Goal: Information Seeking & Learning: Compare options

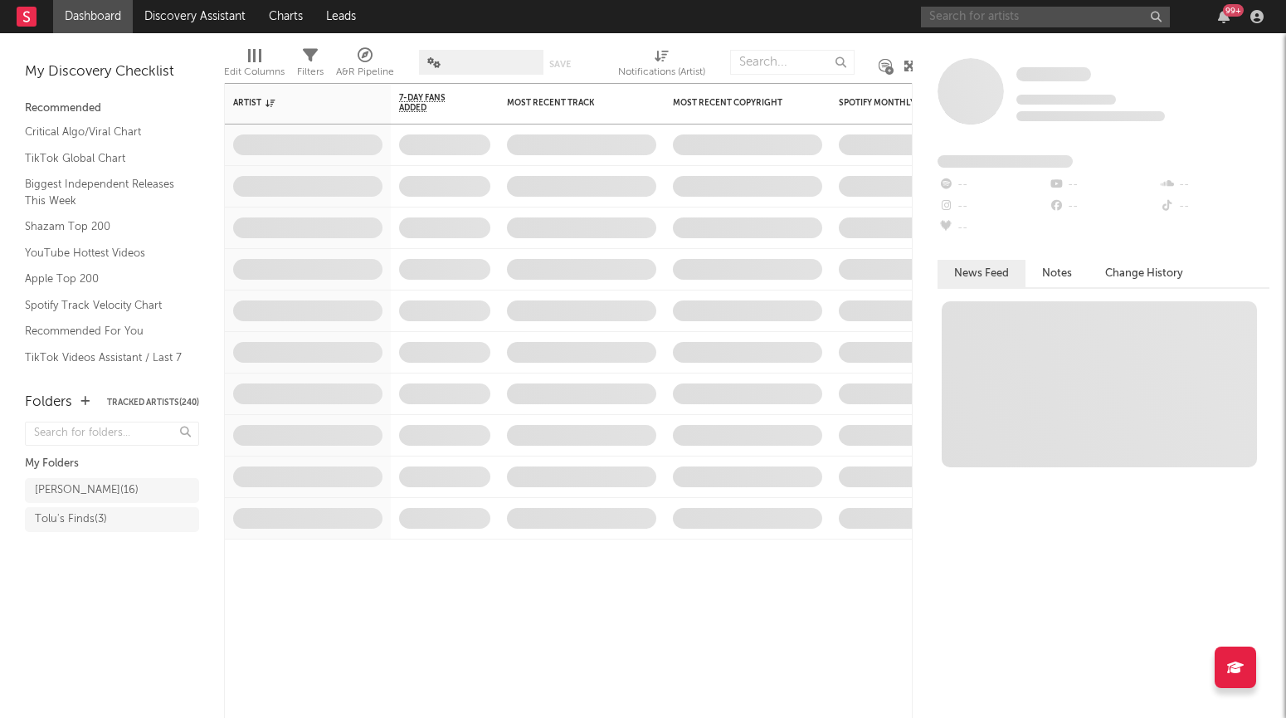
click at [980, 14] on input "text" at bounding box center [1045, 17] width 249 height 21
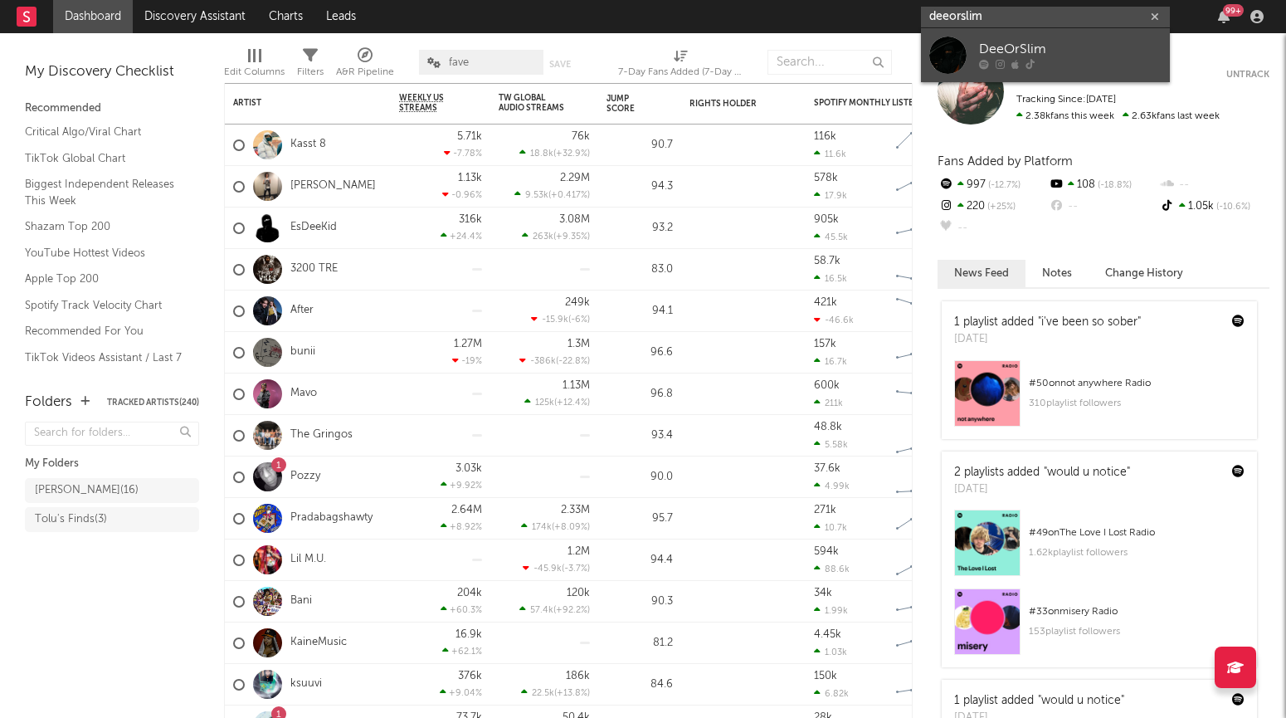
type input "deeorslim"
click at [1013, 44] on div "DeeOrSlim" at bounding box center [1070, 50] width 183 height 20
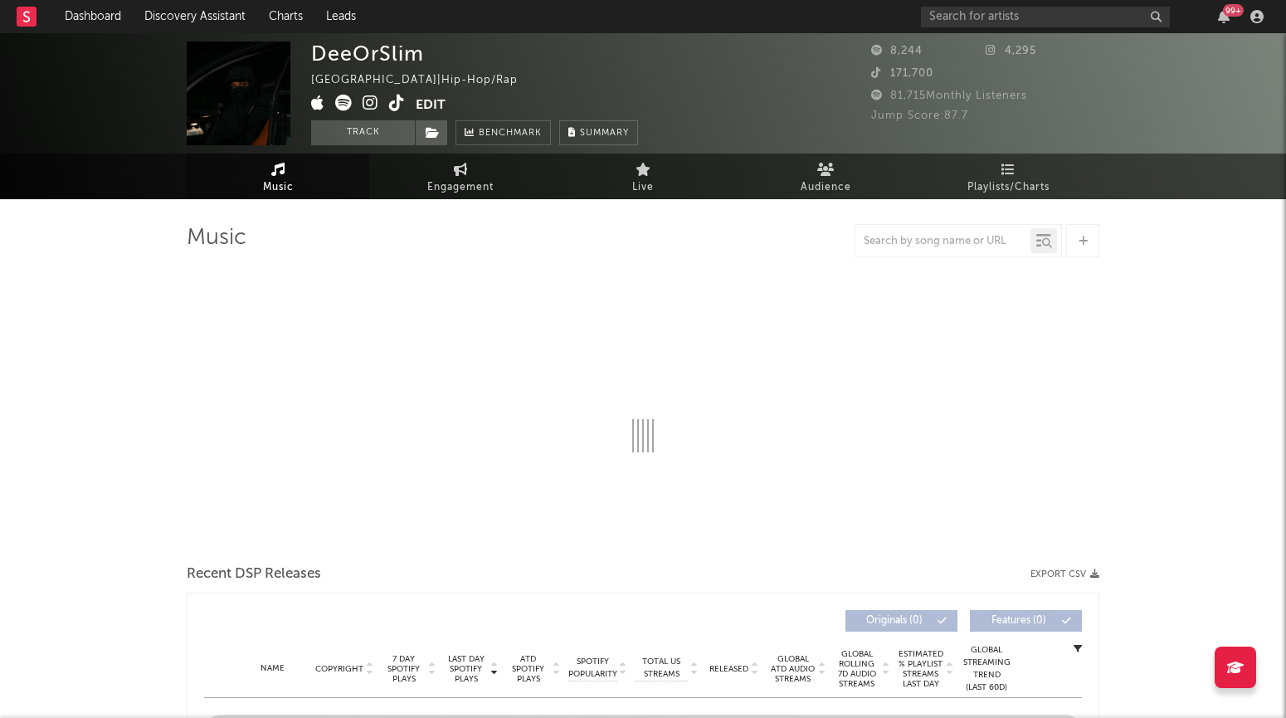
select select "6m"
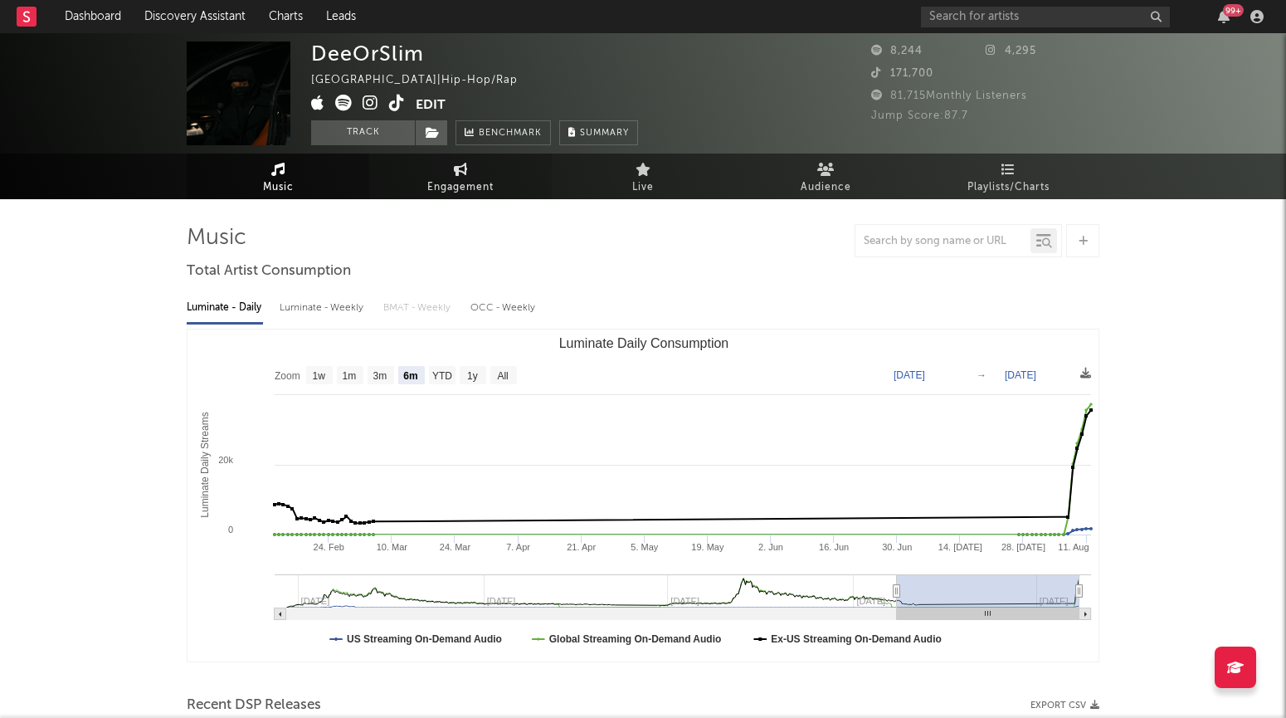
click at [456, 198] on link "Engagement" at bounding box center [460, 177] width 183 height 46
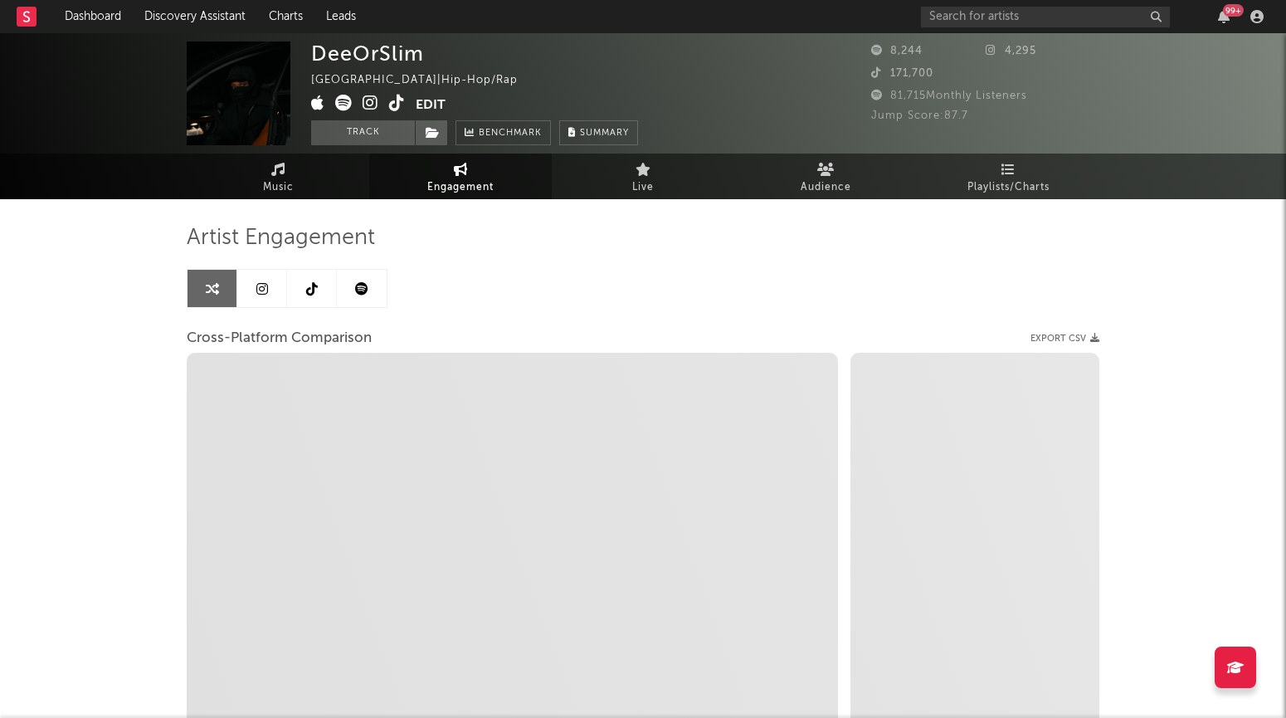
select select "1w"
click at [268, 289] on link at bounding box center [262, 288] width 50 height 37
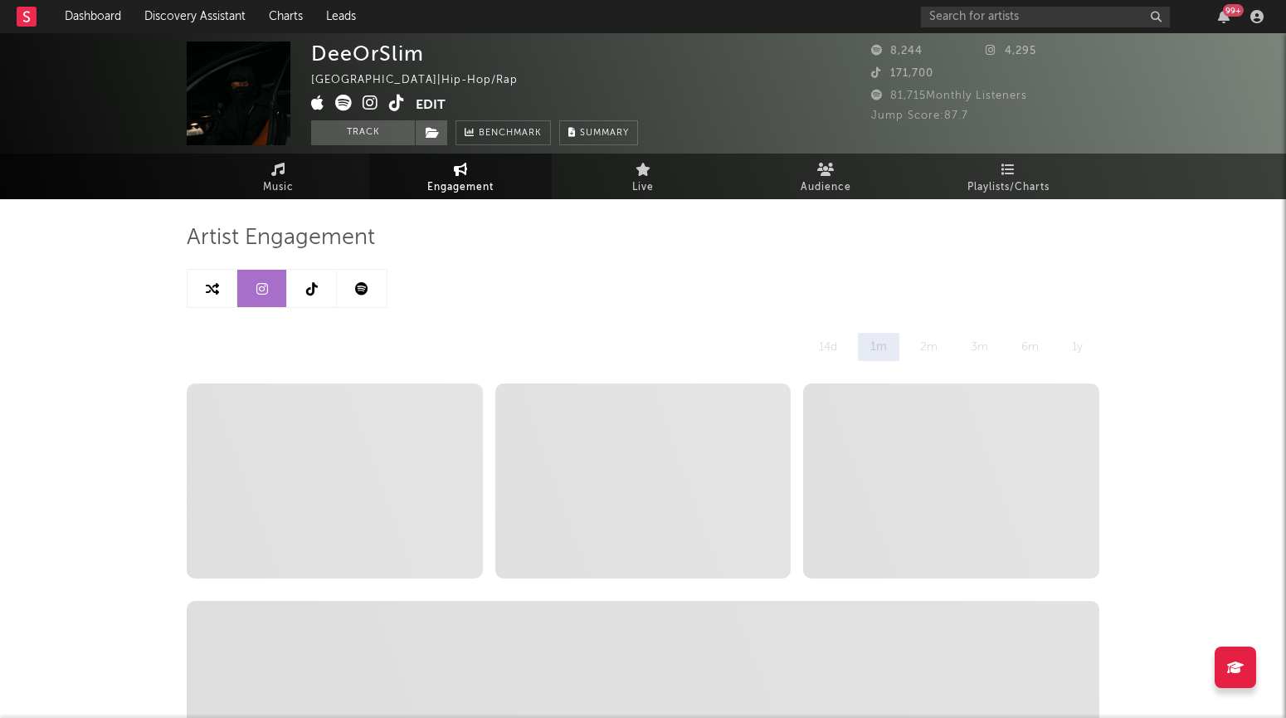
select select "6m"
click at [274, 286] on link at bounding box center [262, 288] width 50 height 37
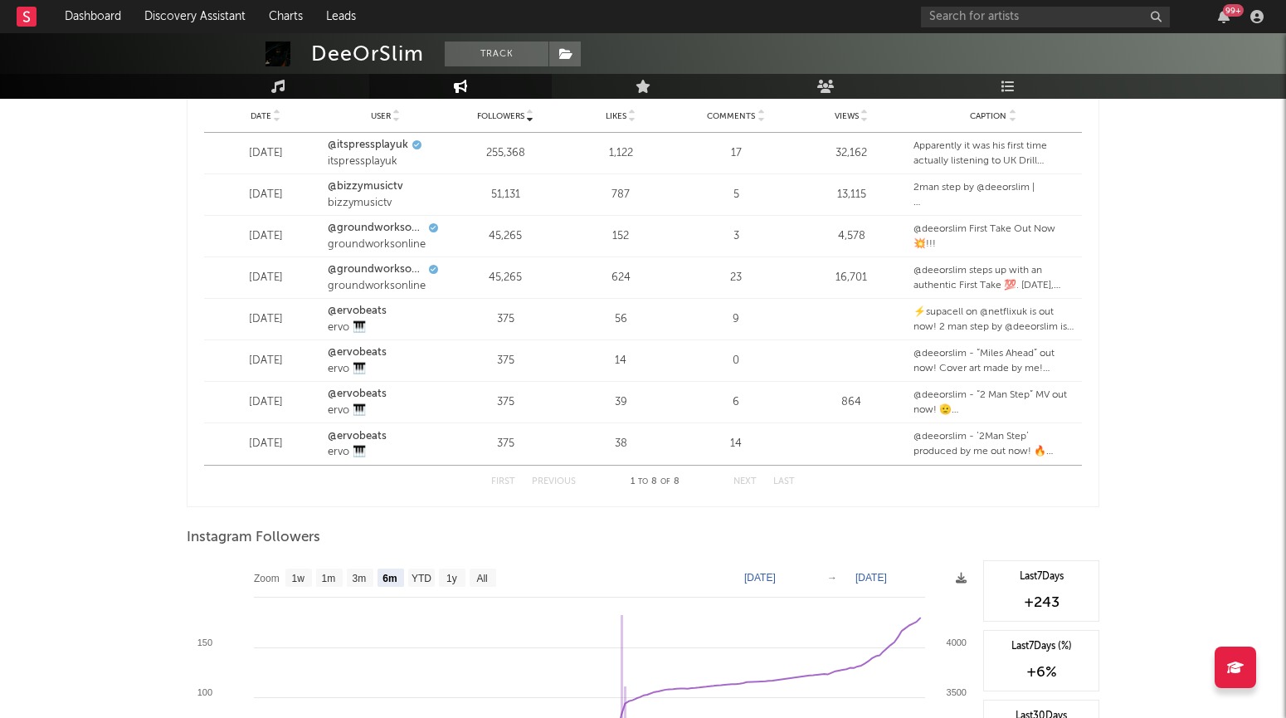
scroll to position [2346, 0]
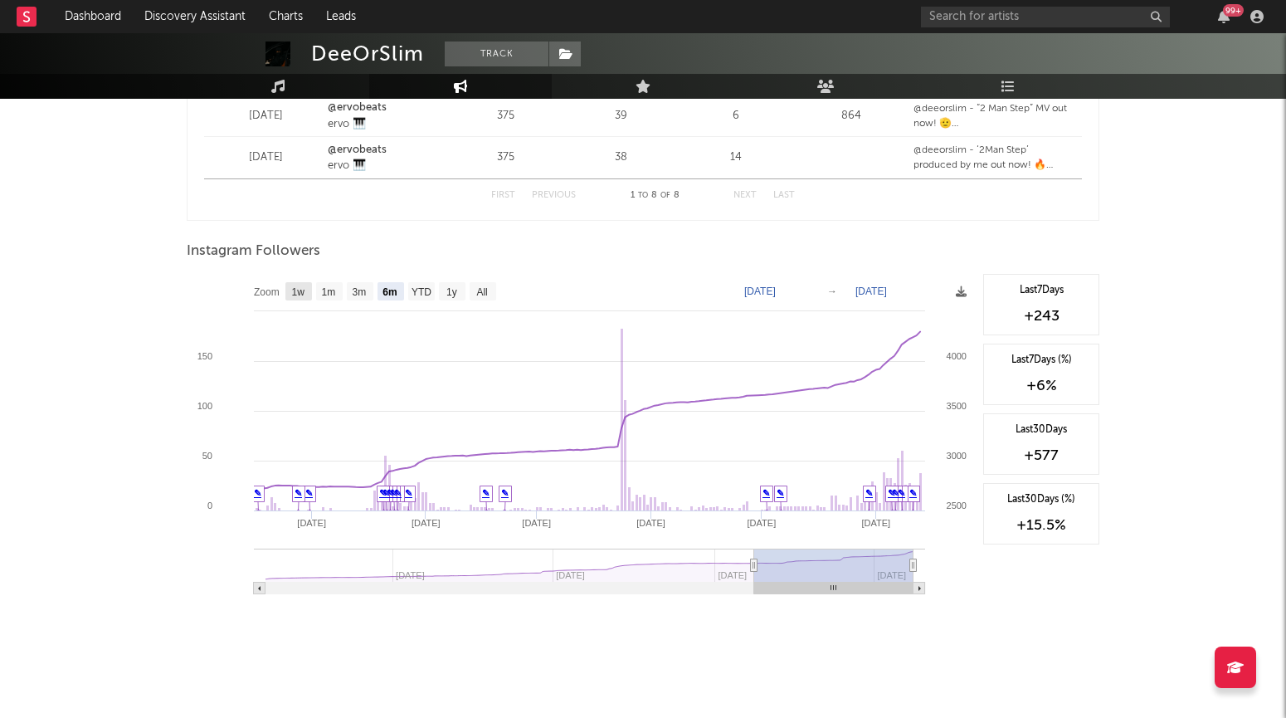
click at [301, 292] on text "1w" at bounding box center [298, 292] width 13 height 12
select select "1w"
type input "2025-08-07"
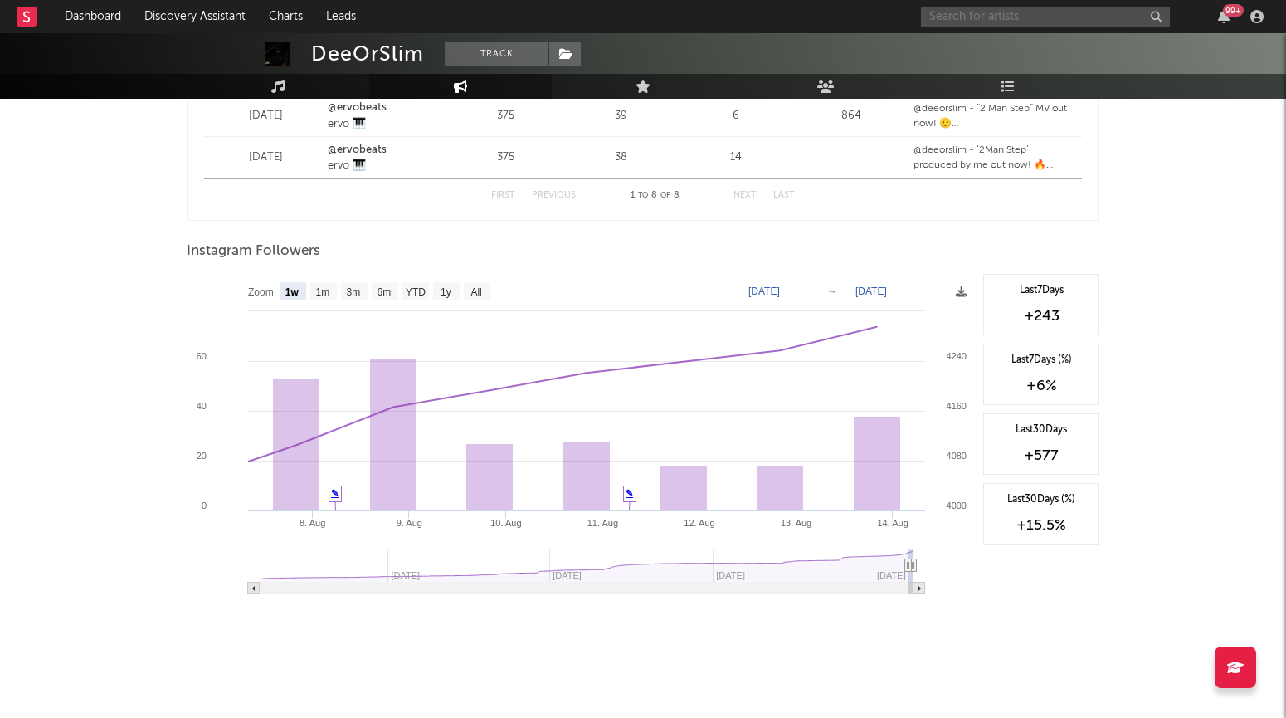
click at [956, 22] on input "text" at bounding box center [1045, 17] width 249 height 21
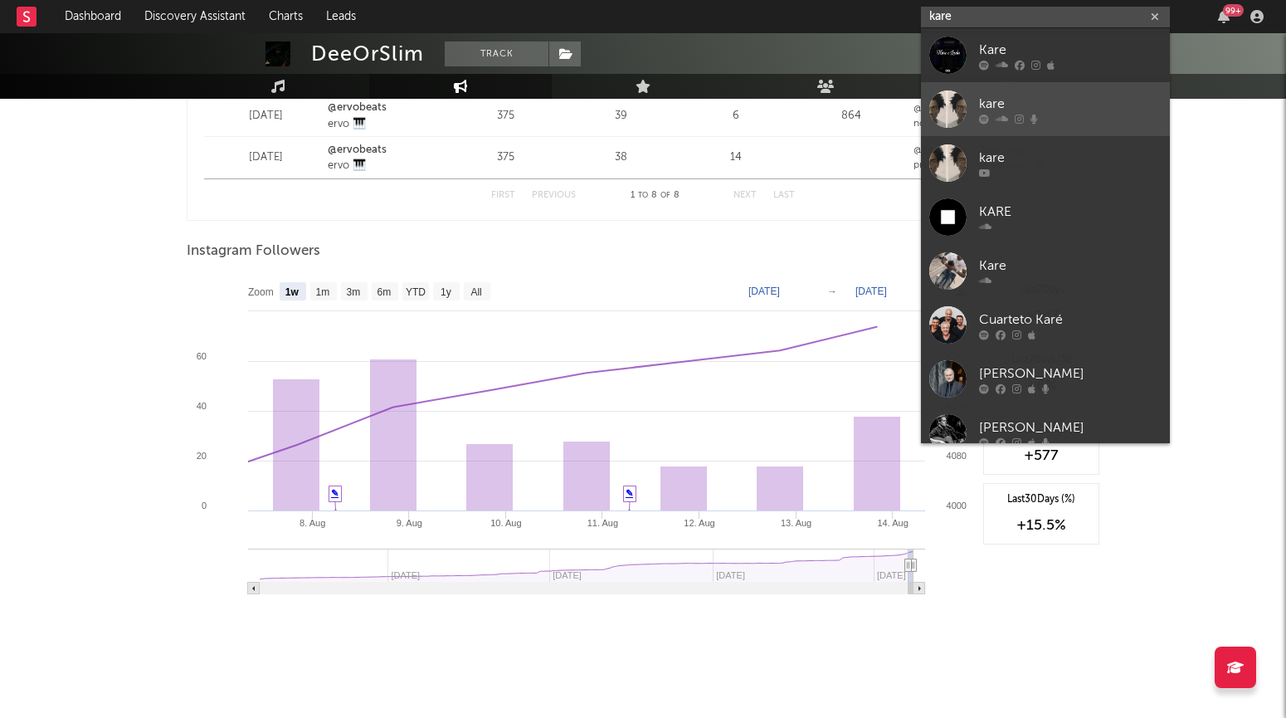
type input "kare"
click at [1019, 116] on icon at bounding box center [1019, 119] width 9 height 10
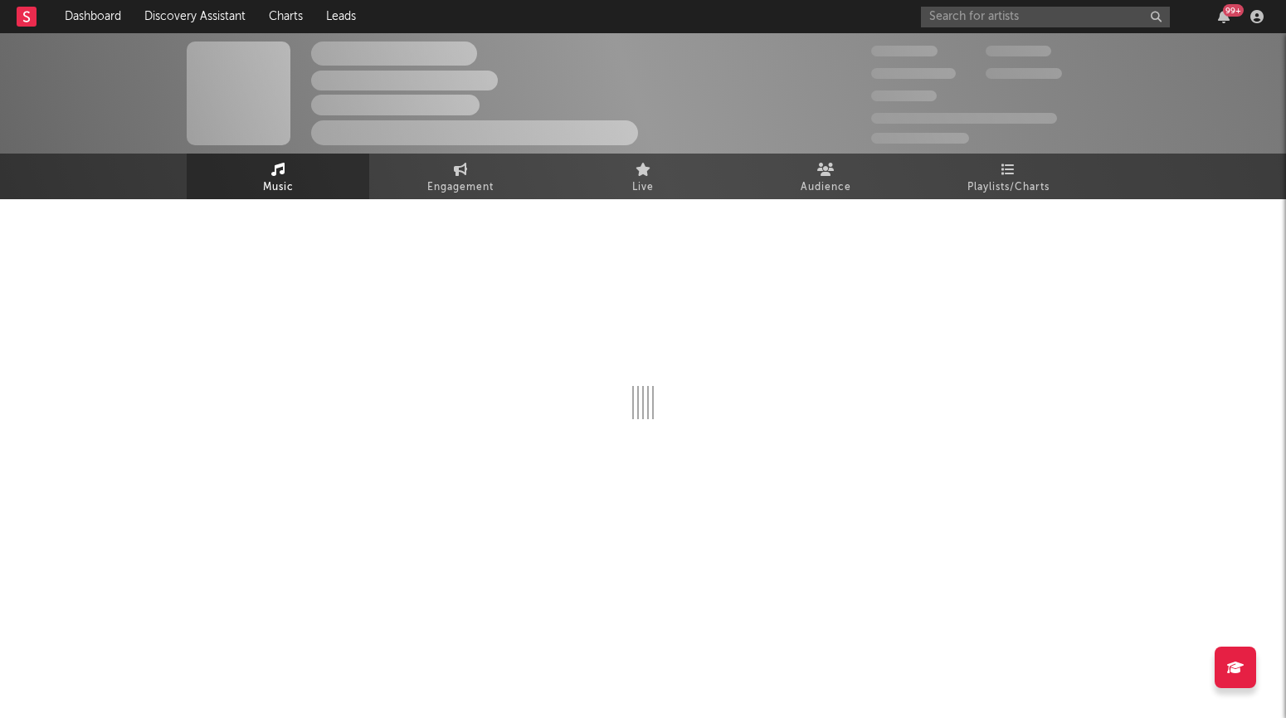
select select "1w"
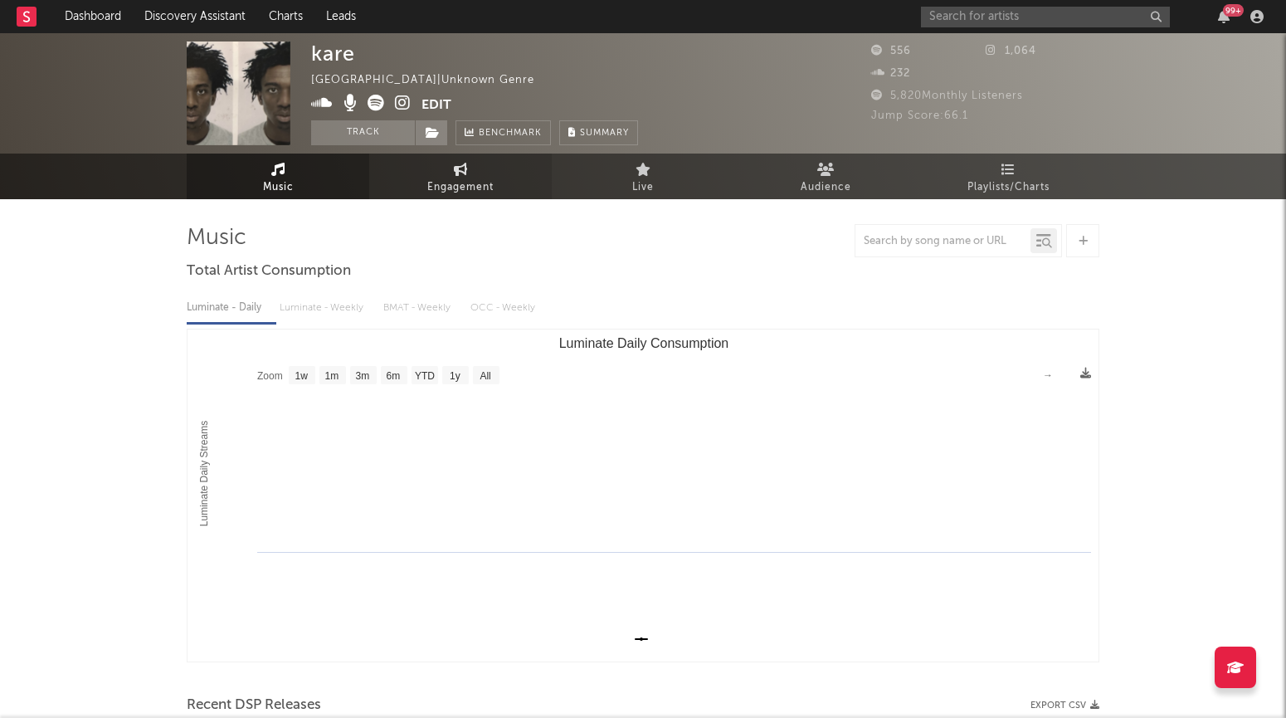
click at [492, 170] on link "Engagement" at bounding box center [460, 177] width 183 height 46
select select "1w"
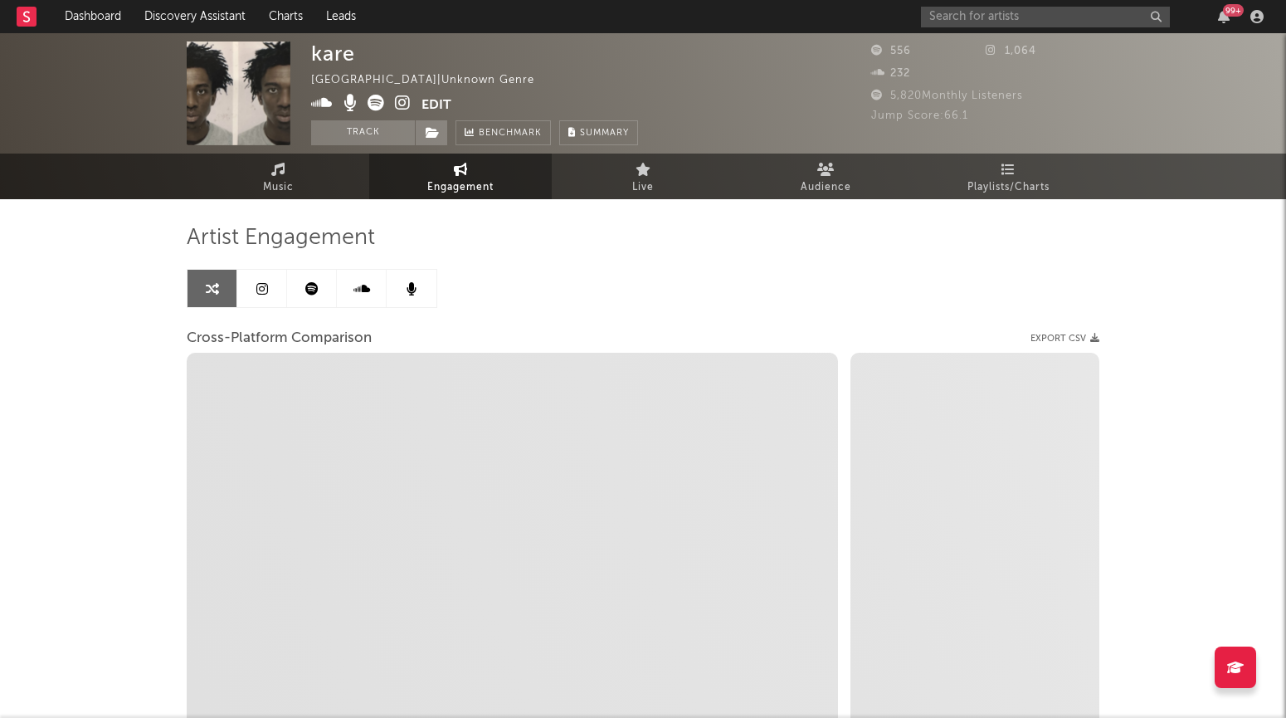
click at [271, 286] on link at bounding box center [262, 288] width 50 height 37
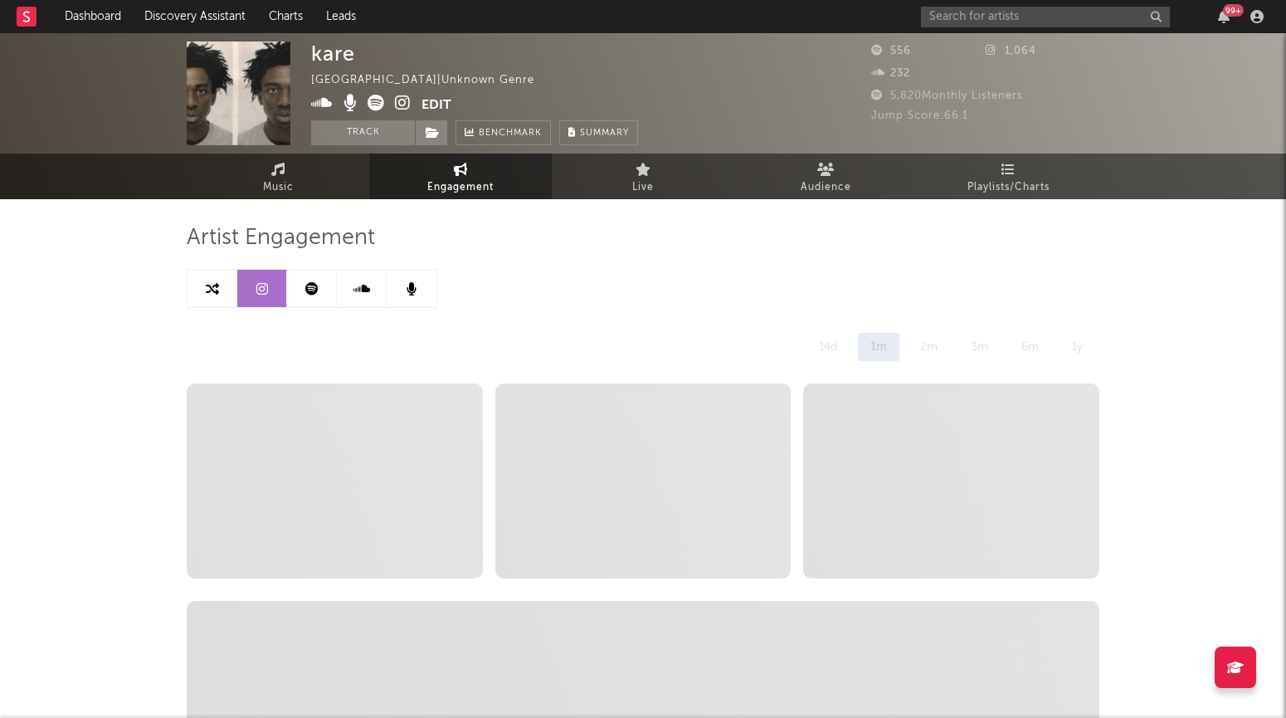
select select "6m"
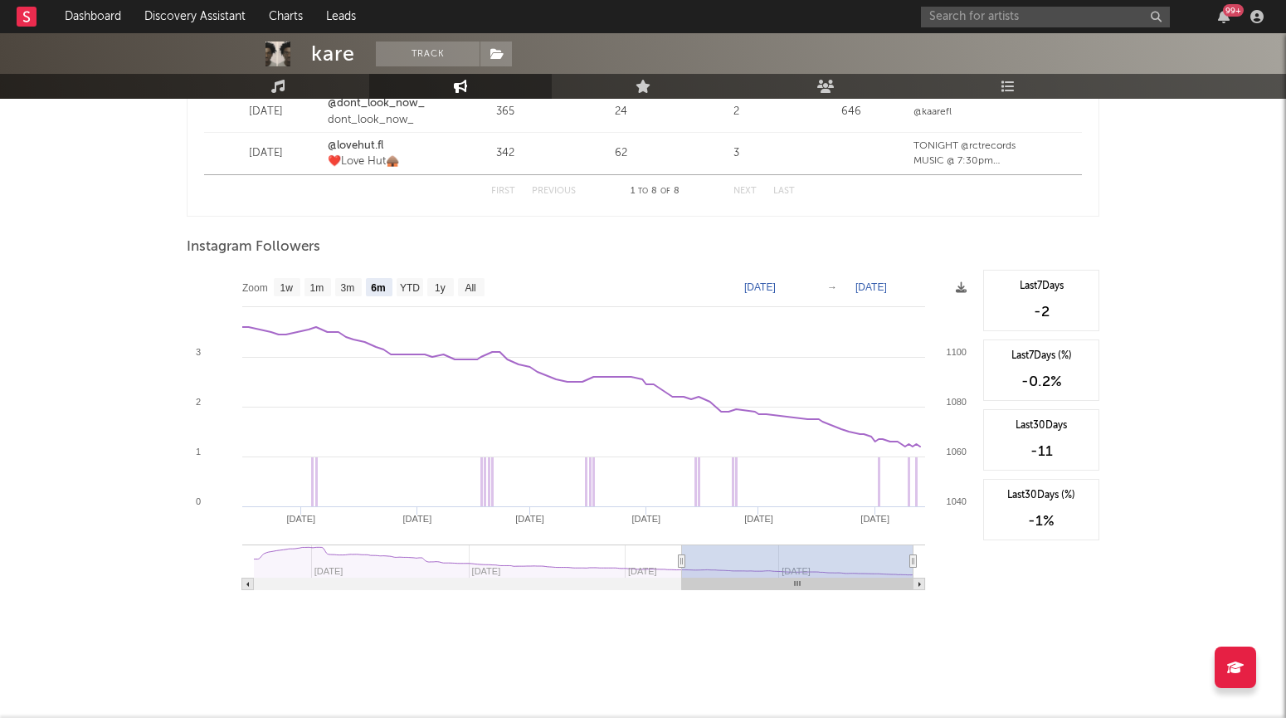
scroll to position [1197, 0]
